Goal: Task Accomplishment & Management: Manage account settings

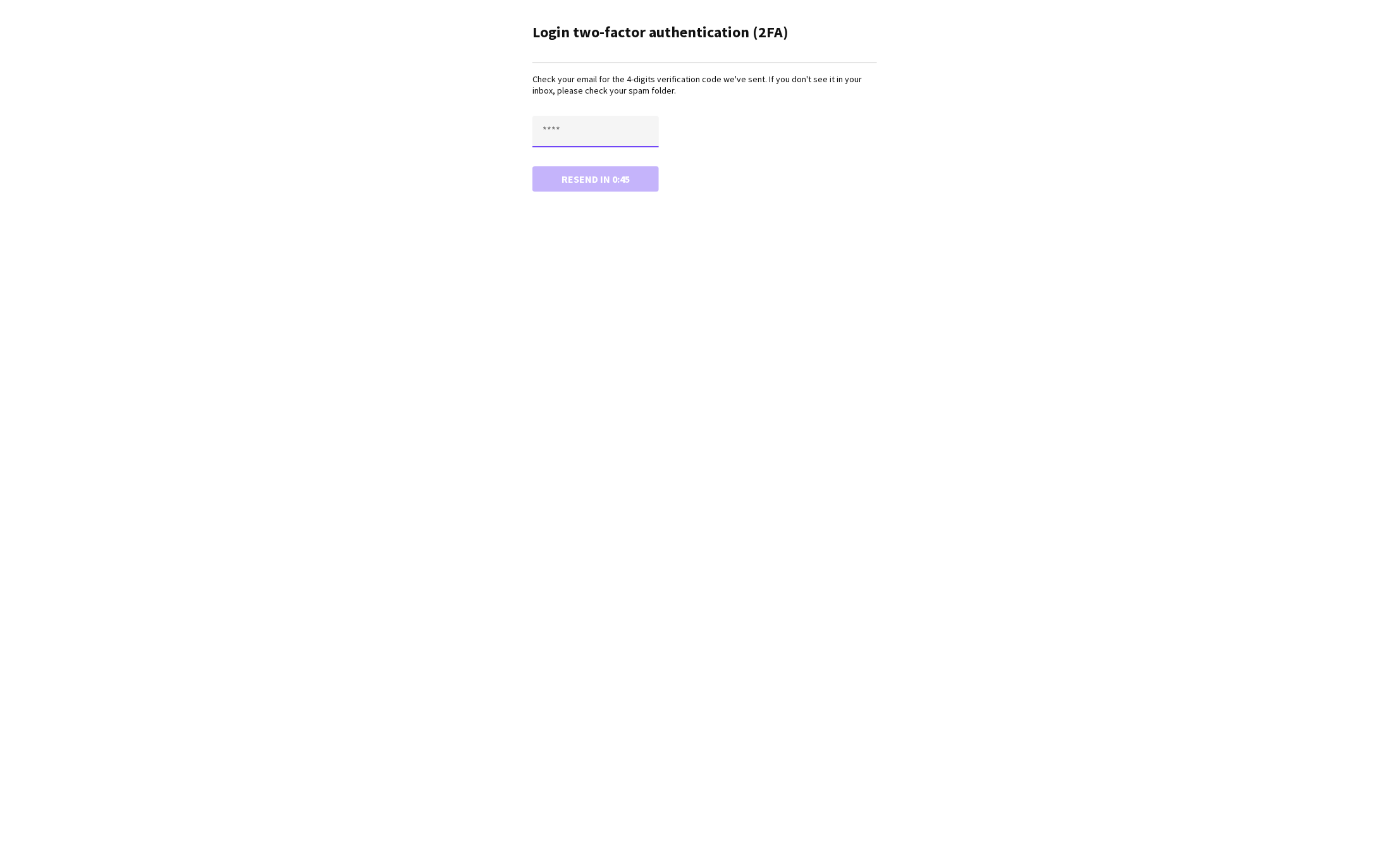
click at [578, 136] on input "text" at bounding box center [596, 132] width 127 height 32
paste input "****"
type input "****"
click at [580, 183] on button "Confirm" at bounding box center [596, 179] width 127 height 26
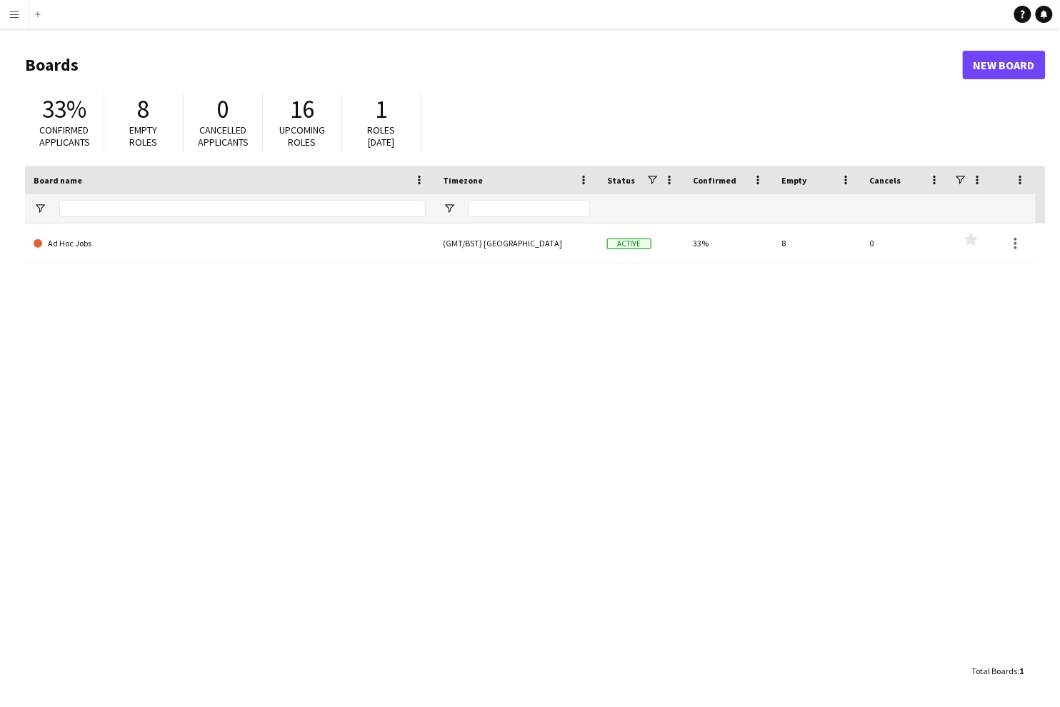
click at [153, 444] on div "Ad Hoc Jobs (GMT/BST) [GEOGRAPHIC_DATA] Active 33% 8 0 Favourites" at bounding box center [535, 441] width 1021 height 434
click at [19, 14] on app-icon "Menu" at bounding box center [14, 14] width 11 height 11
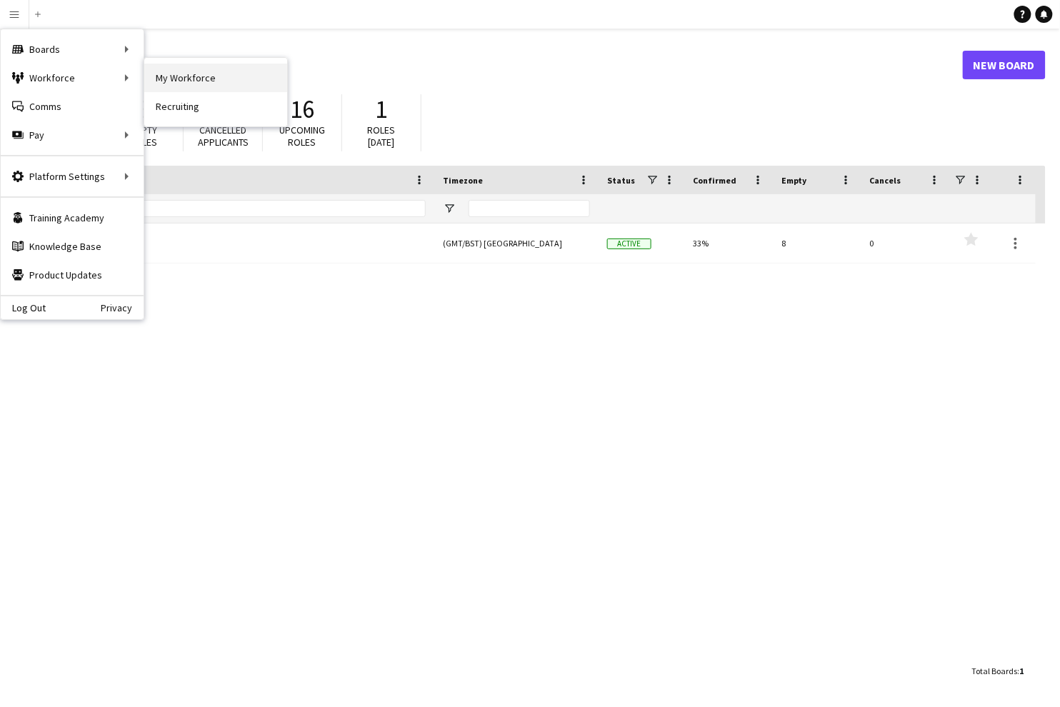
click at [184, 77] on link "My Workforce" at bounding box center [215, 78] width 143 height 29
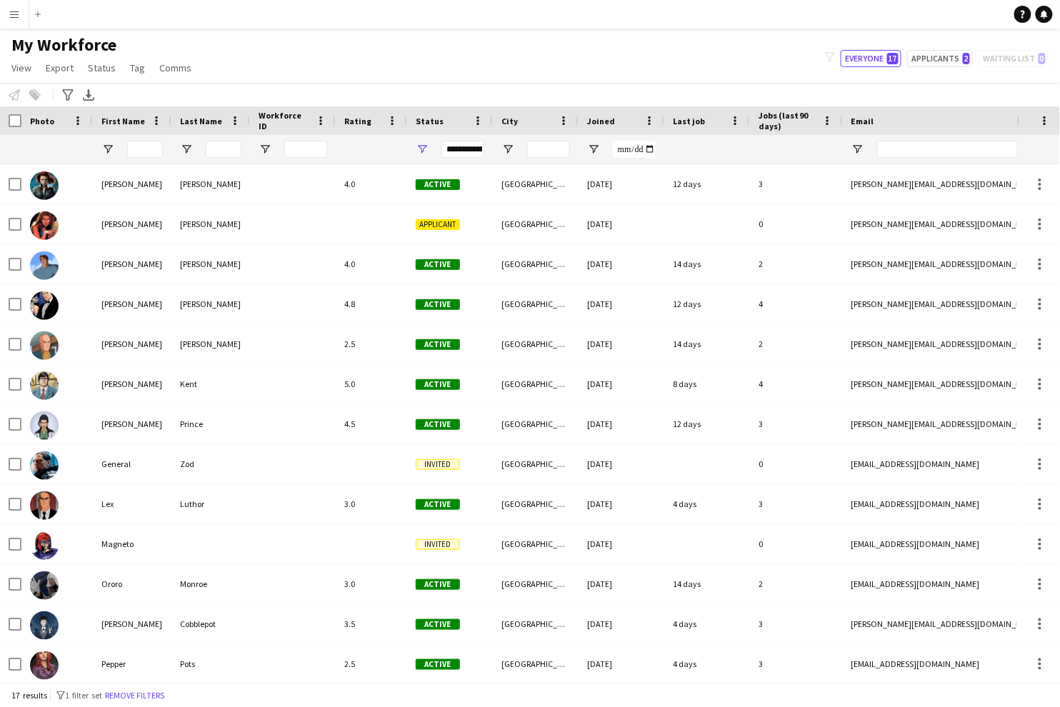
click at [18, 21] on button "Menu" at bounding box center [14, 14] width 29 height 29
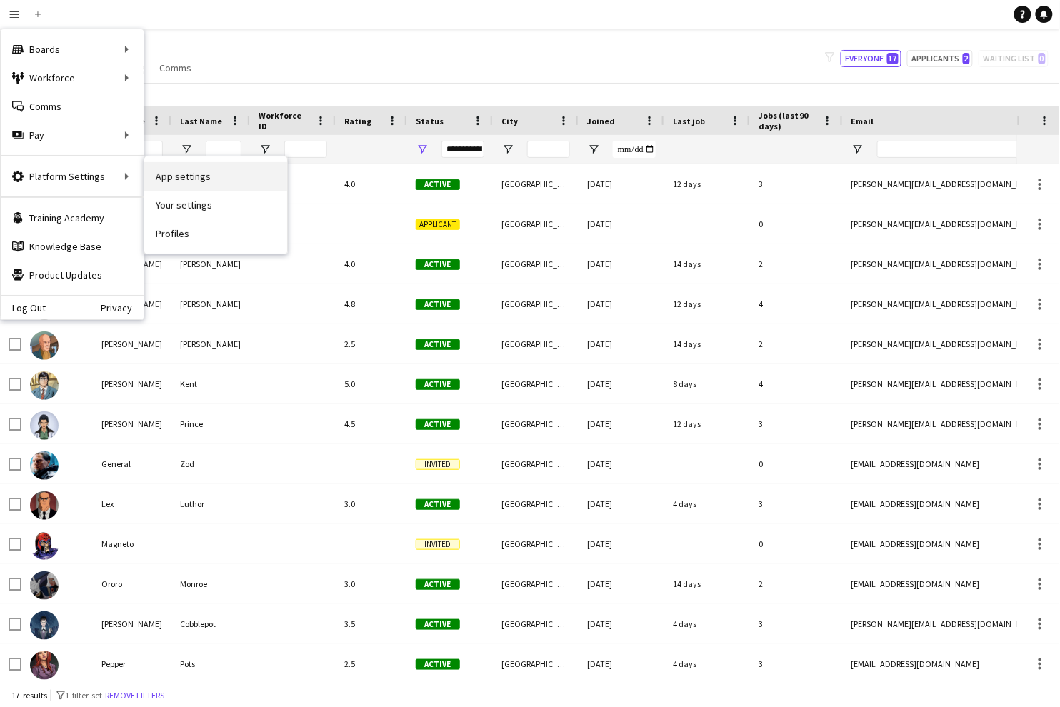
click at [173, 178] on link "App settings" at bounding box center [215, 176] width 143 height 29
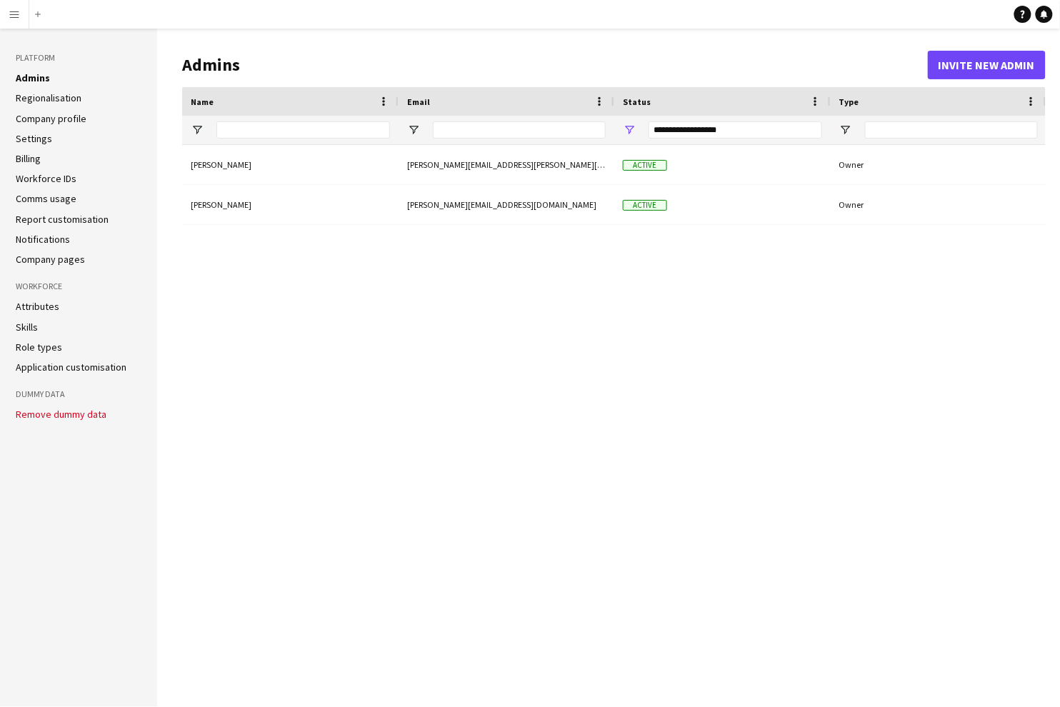
click at [664, 402] on div "Becky Johnson becky.johnson@stageone.co.uk Active Owner Peter Parker peter+demo…" at bounding box center [614, 415] width 864 height 540
click at [20, 22] on button "Menu" at bounding box center [14, 14] width 29 height 29
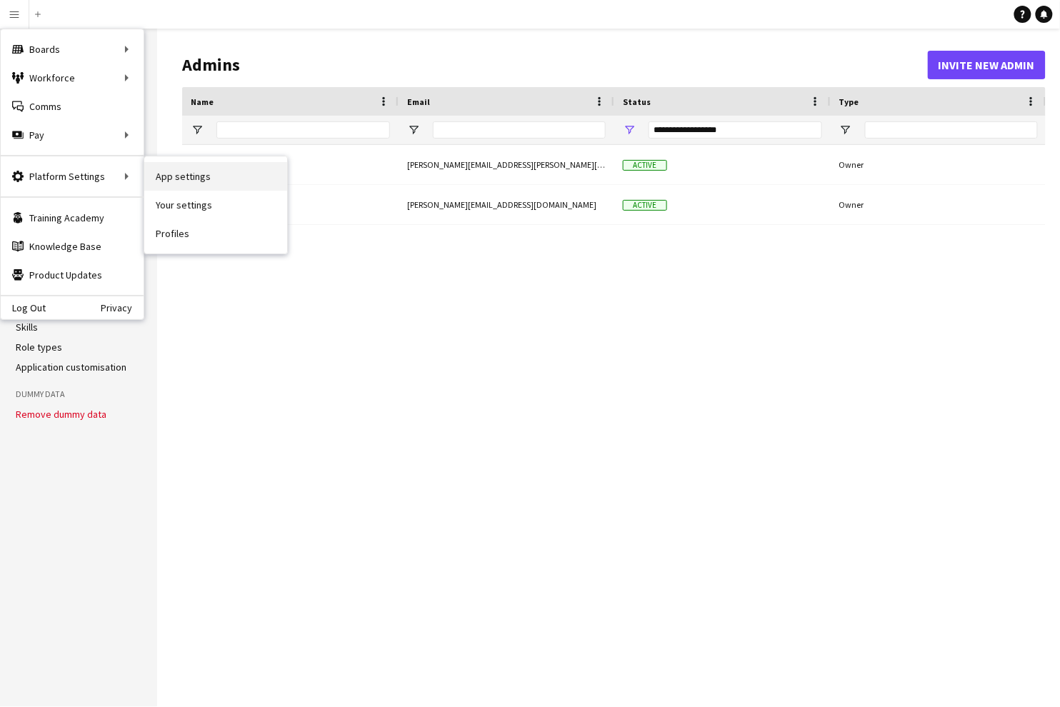
click at [198, 181] on link "App settings" at bounding box center [215, 176] width 143 height 29
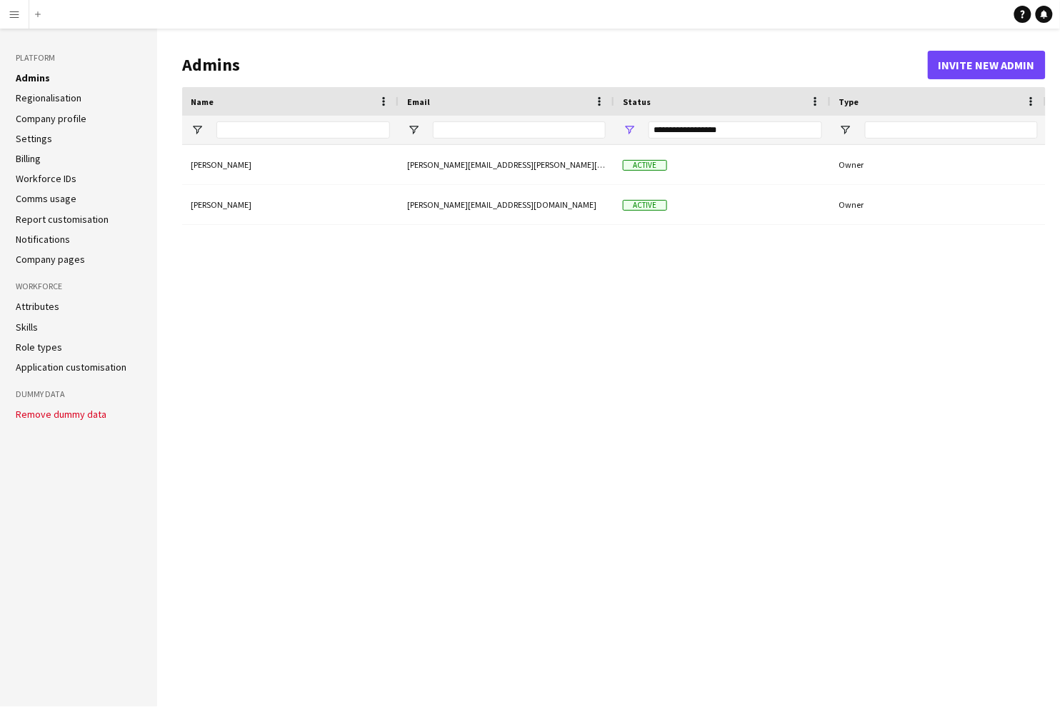
click at [207, 67] on h1 "Admins" at bounding box center [555, 64] width 746 height 21
click at [414, 69] on h1 "Admins" at bounding box center [555, 64] width 746 height 21
click at [965, 69] on button "Invite new admin" at bounding box center [987, 65] width 118 height 29
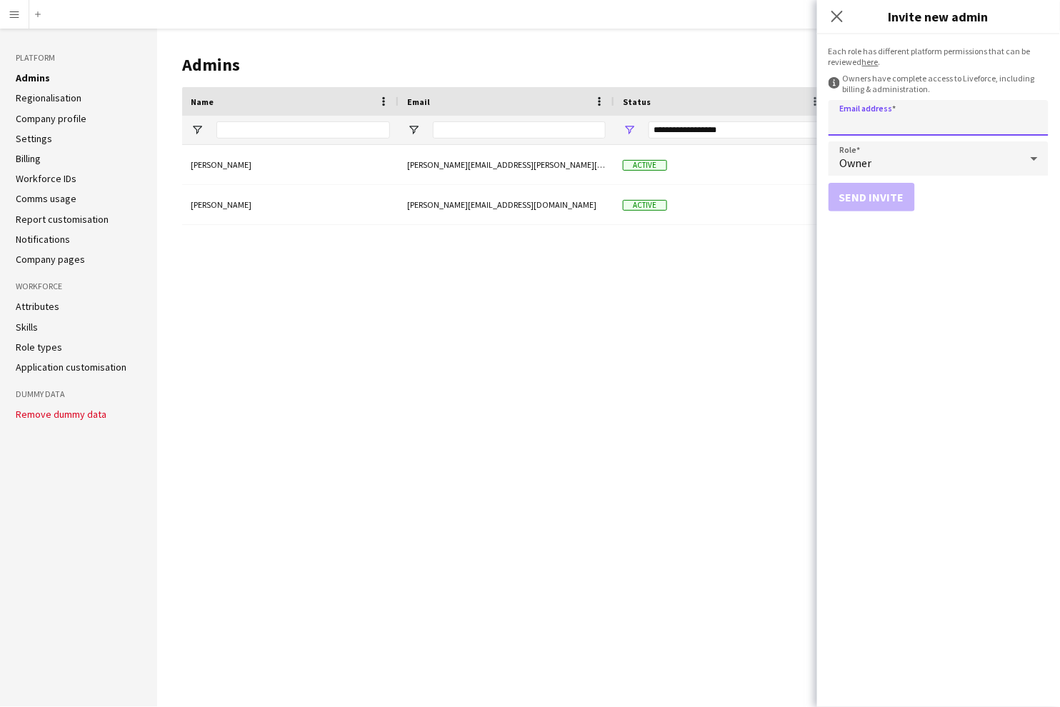
click at [868, 132] on input "Email address" at bounding box center [939, 118] width 220 height 36
click at [848, 317] on form "Each role has different platform permissions that can be reviewed here . inform…" at bounding box center [938, 370] width 243 height 673
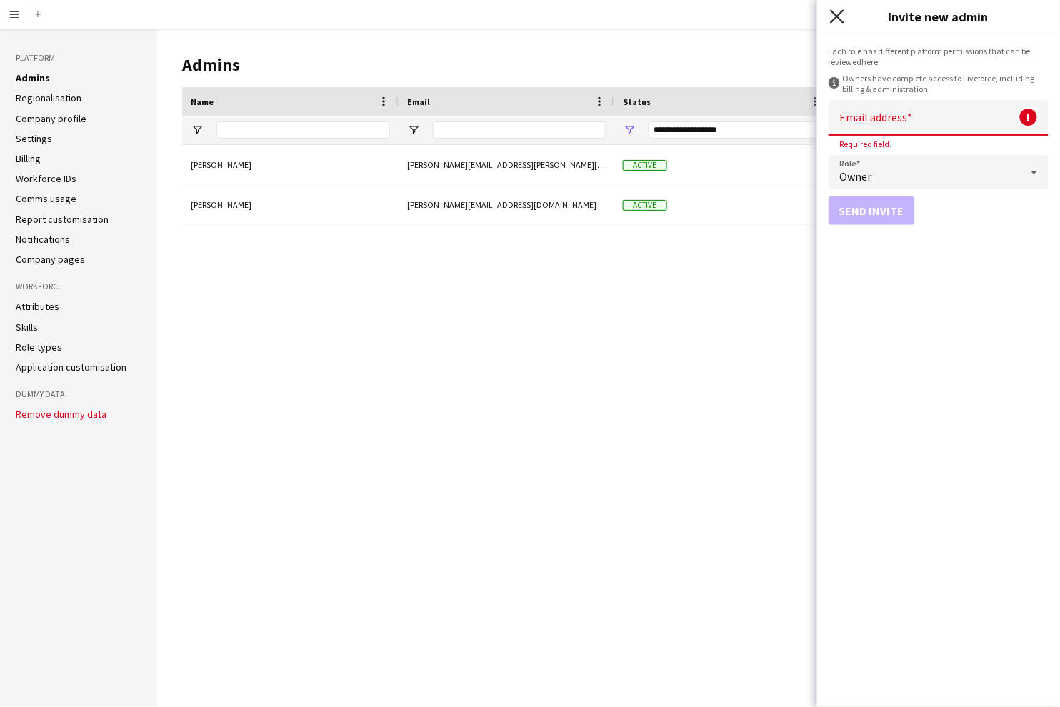
click at [840, 19] on icon at bounding box center [837, 16] width 14 height 14
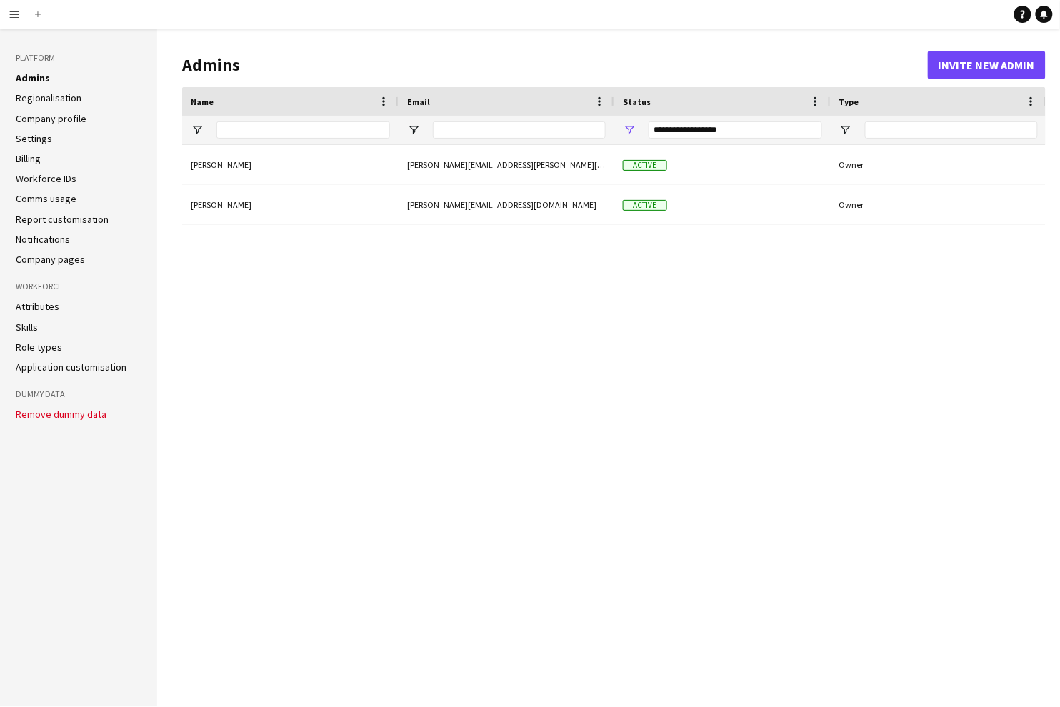
click at [424, 274] on div "Becky Johnson becky.johnson@stageone.co.uk Active Owner Peter Parker peter+demo…" at bounding box center [614, 415] width 864 height 540
click at [16, 16] on app-icon "Menu" at bounding box center [14, 14] width 11 height 11
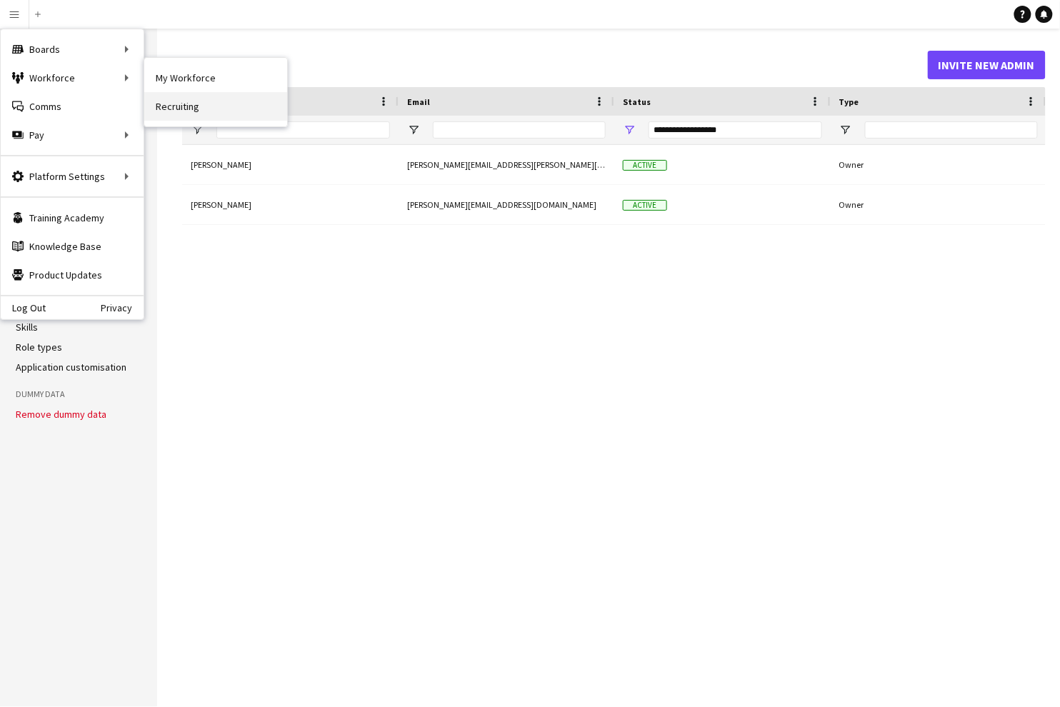
click at [172, 111] on link "Recruiting" at bounding box center [215, 106] width 143 height 29
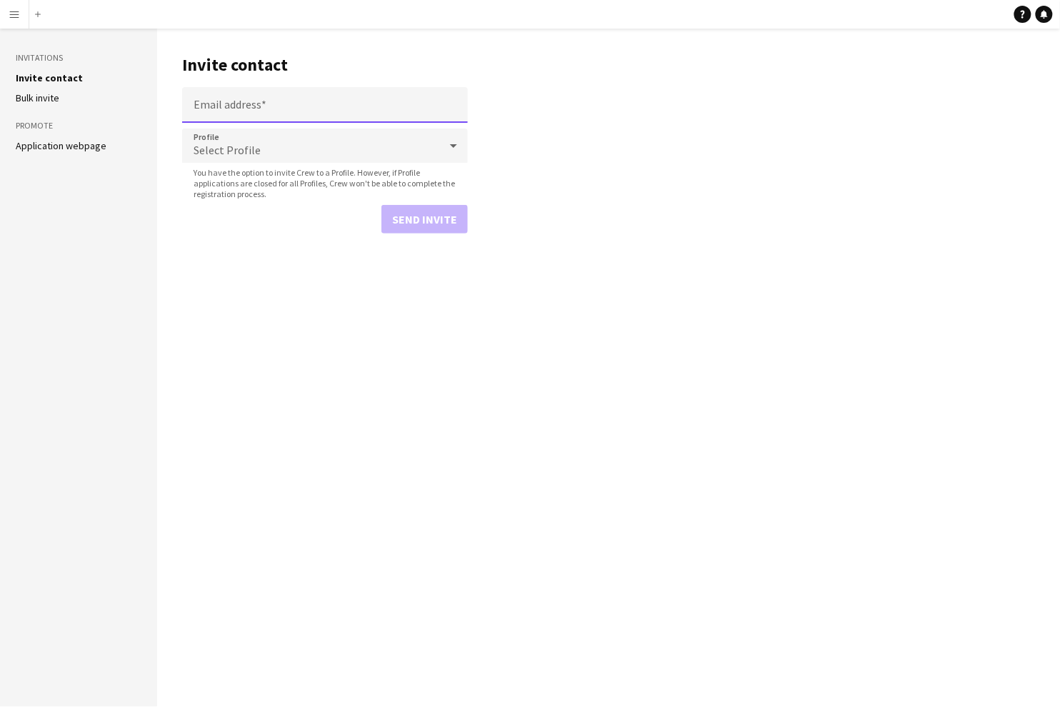
click at [229, 108] on input "Email address" at bounding box center [325, 105] width 286 height 36
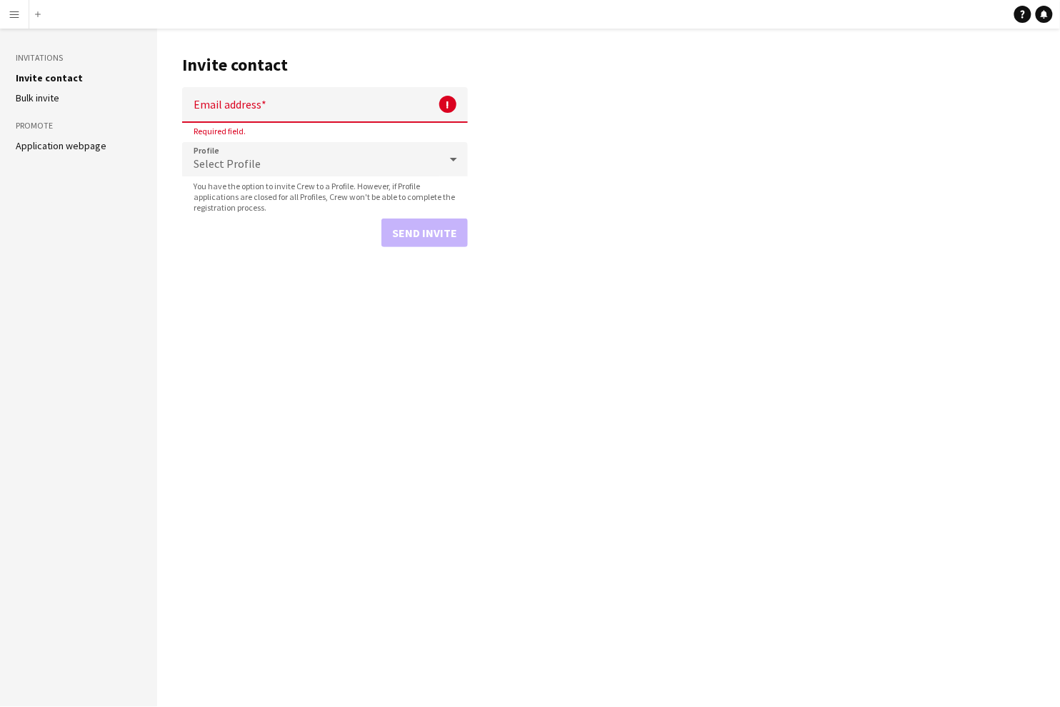
click at [588, 115] on main "Invite contact Email address ! Required field. Profile Select Profile You have …" at bounding box center [608, 368] width 903 height 679
click at [132, 220] on aside "Invitations Invite contact Bulk invite Promote Application webpage" at bounding box center [78, 368] width 157 height 679
click at [93, 204] on aside "Invitations Invite contact Bulk invite Promote Application webpage" at bounding box center [78, 368] width 157 height 679
click at [66, 146] on link "Application webpage" at bounding box center [61, 145] width 91 height 13
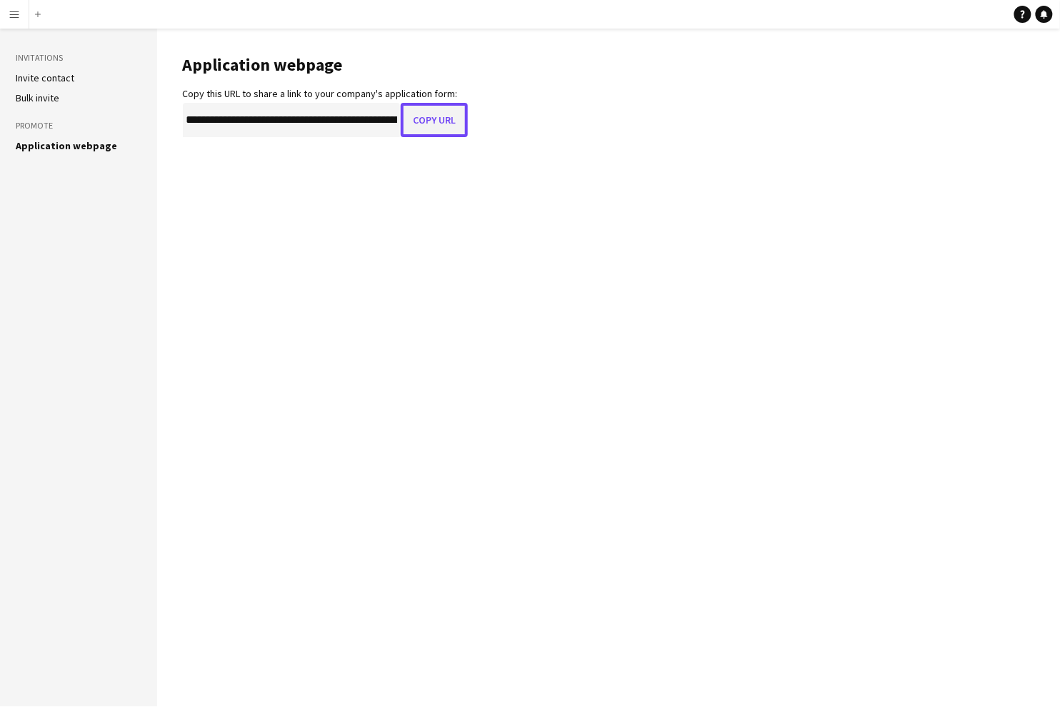
click at [435, 125] on button "Copy URL" at bounding box center [434, 120] width 67 height 34
click at [402, 384] on main "**********" at bounding box center [608, 368] width 903 height 679
click at [1024, 15] on icon "Help" at bounding box center [1023, 14] width 9 height 9
click at [16, 18] on app-icon "Menu" at bounding box center [14, 14] width 11 height 11
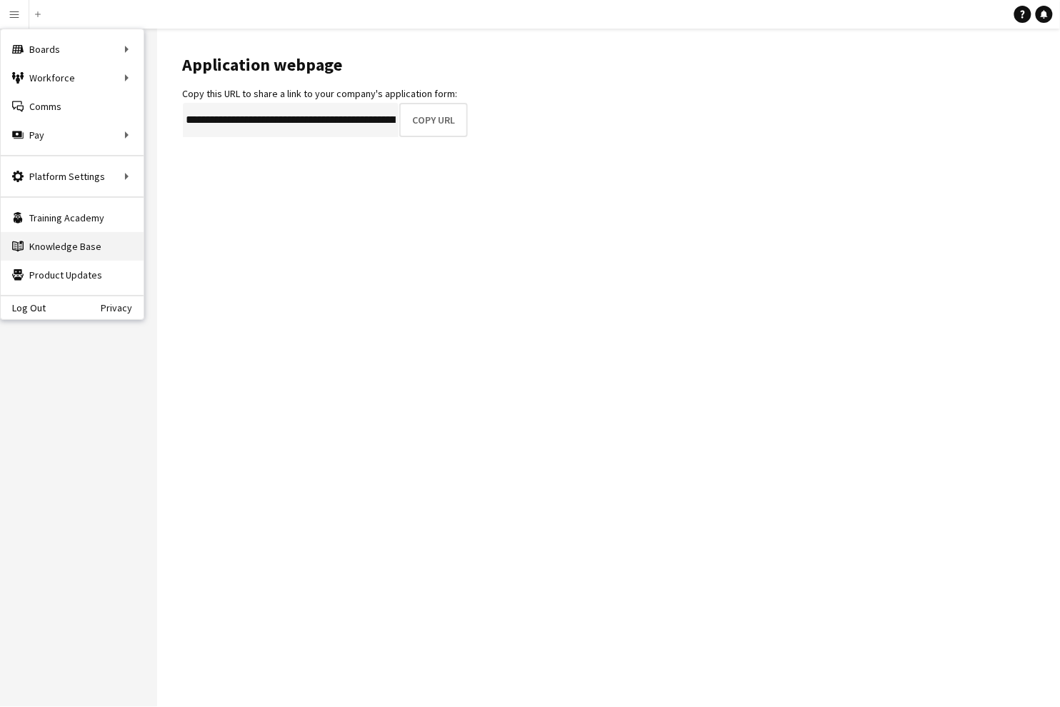
click at [62, 244] on link "Knowledge Base Knowledge Base" at bounding box center [72, 246] width 143 height 29
click at [64, 216] on link "Training Academy Training Academy" at bounding box center [72, 218] width 143 height 29
click at [324, 275] on main "**********" at bounding box center [608, 368] width 903 height 679
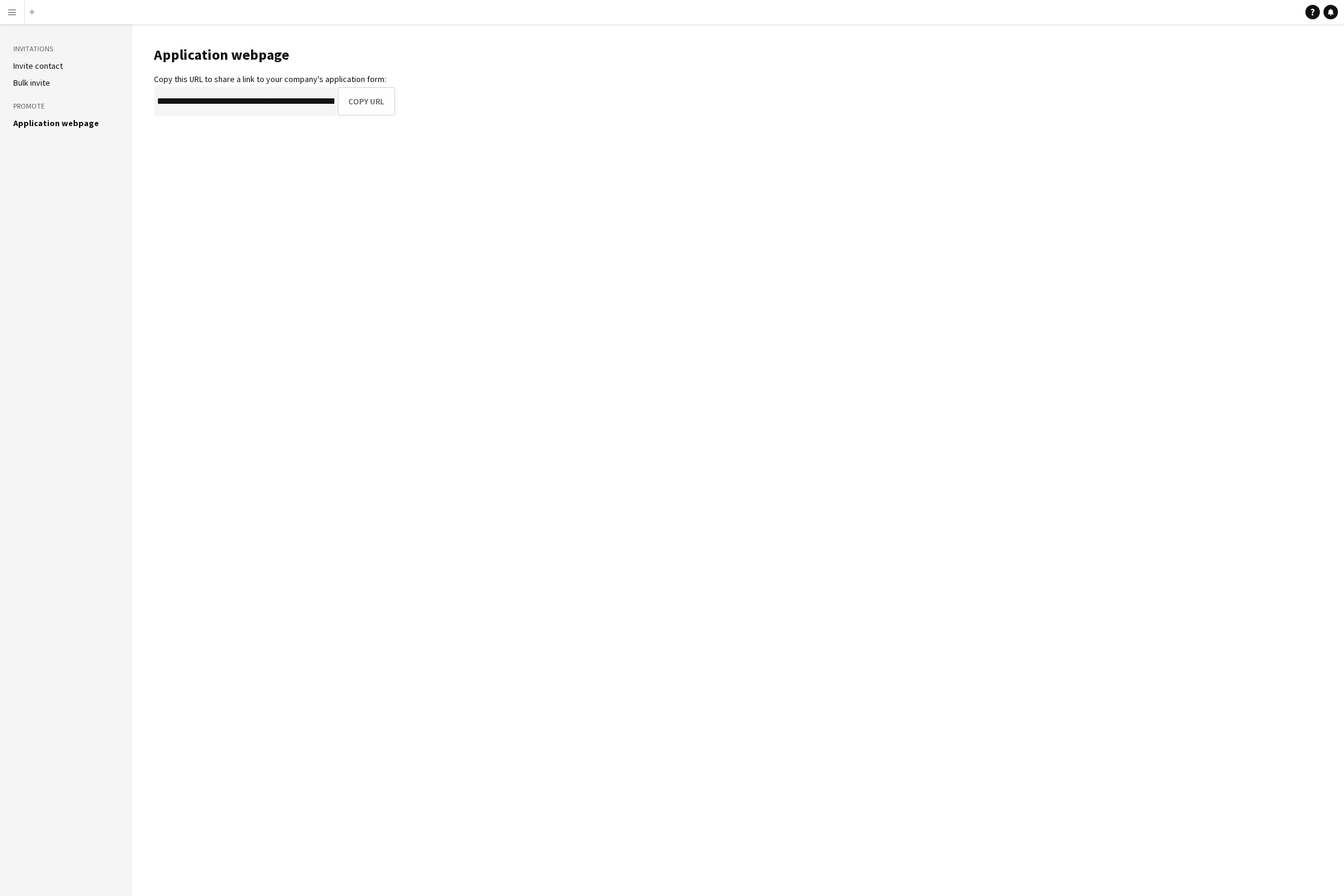
click at [14, 14] on app-icon "Menu" at bounding box center [12, 12] width 9 height 9
click at [28, 258] on link "Log Out" at bounding box center [19, 259] width 38 height 9
